Goal: Task Accomplishment & Management: Manage account settings

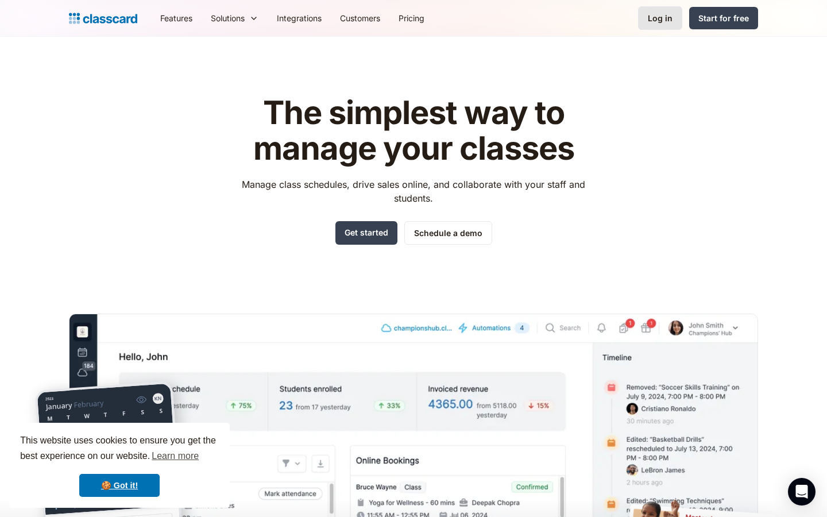
click at [672, 18] on div "Log in" at bounding box center [660, 18] width 25 height 12
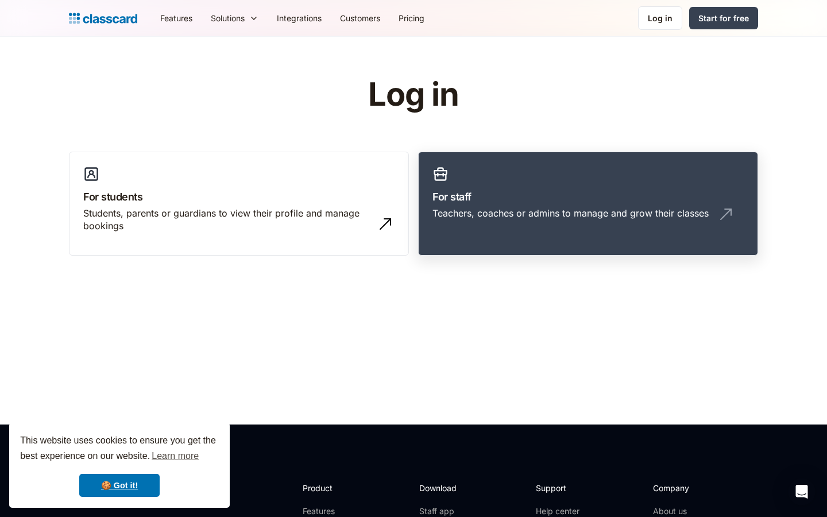
click at [548, 216] on div "Teachers, coaches or admins to manage and grow their classes" at bounding box center [570, 213] width 276 height 13
